Goal: Information Seeking & Learning: Learn about a topic

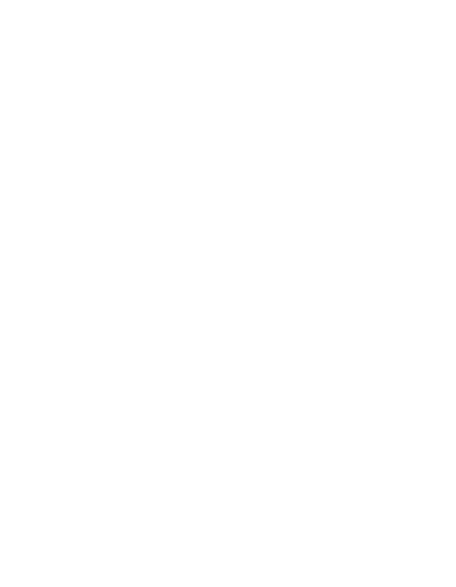
scroll to position [3458, 0]
click at [43, 573] on span "Vinschgau" at bounding box center [53, 579] width 63 height 13
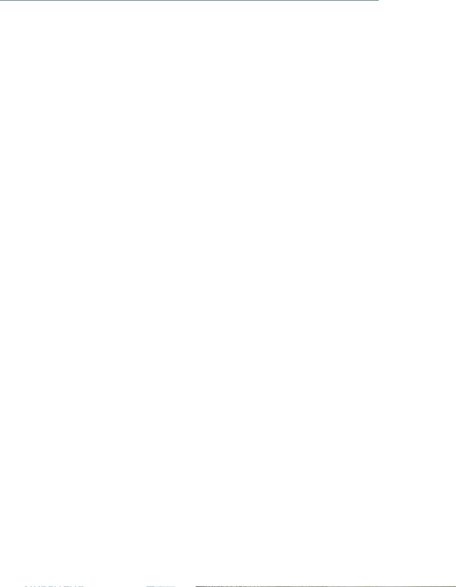
scroll to position [3454, 0]
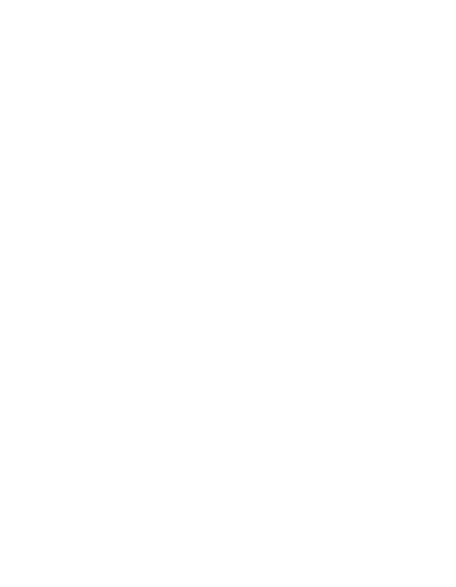
click at [44, 488] on span "Meraner Land" at bounding box center [63, 494] width 82 height 13
click at [222, 585] on link "weiterlesen" at bounding box center [234, 589] width 54 height 8
click at [429, 334] on icon at bounding box center [432, 326] width 31 height 25
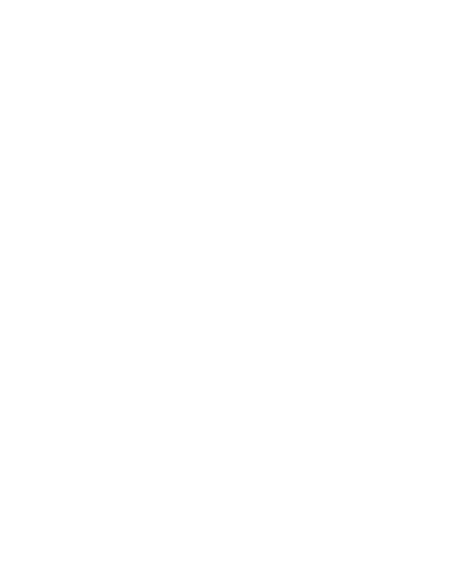
click at [431, 339] on icon at bounding box center [432, 326] width 31 height 25
click at [428, 339] on icon at bounding box center [432, 326] width 31 height 25
click at [428, 331] on icon at bounding box center [432, 326] width 31 height 25
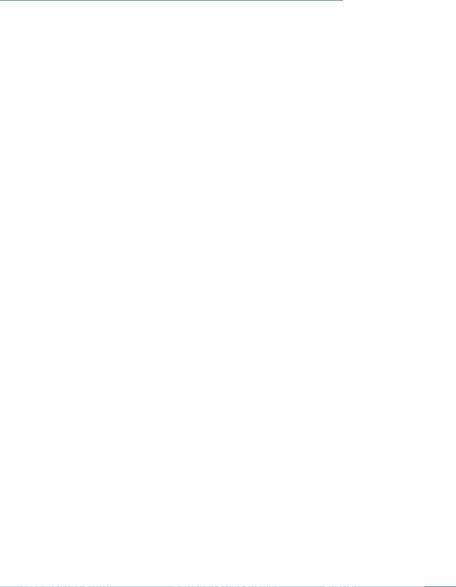
scroll to position [1500, 0]
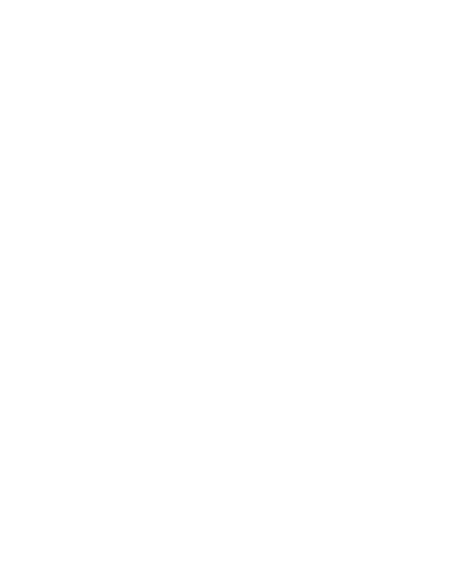
click at [363, 451] on div "Naturerlebnisse" at bounding box center [385, 475] width 96 height 48
